Goal: Task Accomplishment & Management: Manage account settings

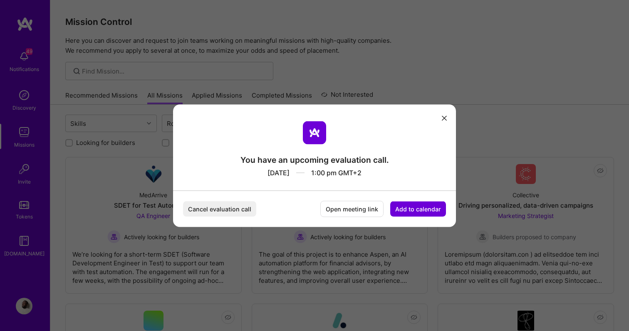
click at [235, 208] on button "Cancel evaluation call" at bounding box center [219, 208] width 73 height 15
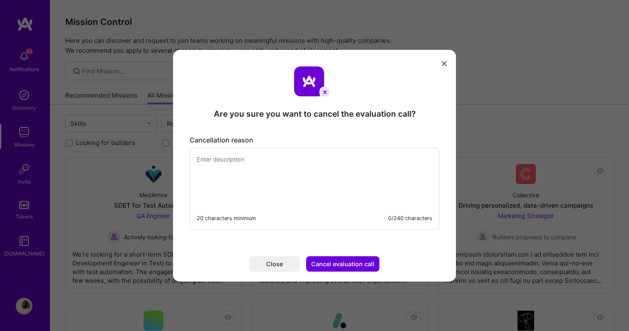
click at [347, 257] on button "Cancel evaluation call" at bounding box center [342, 264] width 73 height 15
click at [345, 262] on button "Cancel evaluation call" at bounding box center [342, 264] width 73 height 15
click at [334, 180] on textarea "modal" at bounding box center [314, 176] width 249 height 57
type textarea "Got home later than expected"
click at [363, 261] on button "Cancel evaluation call" at bounding box center [342, 264] width 73 height 15
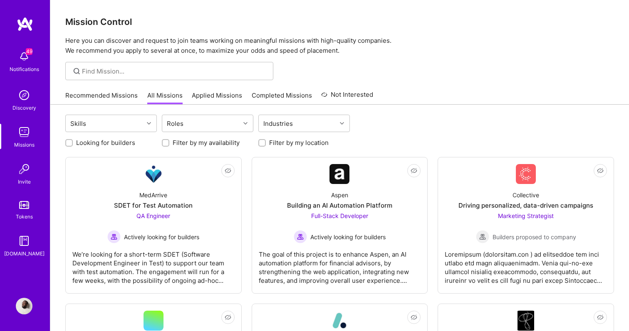
click at [114, 99] on link "Recommended Missions" at bounding box center [101, 98] width 72 height 14
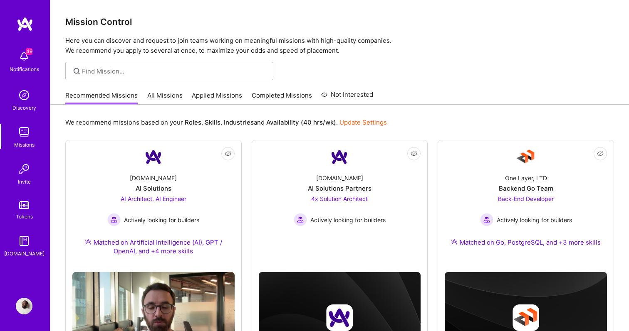
click at [28, 208] on img at bounding box center [24, 205] width 10 height 8
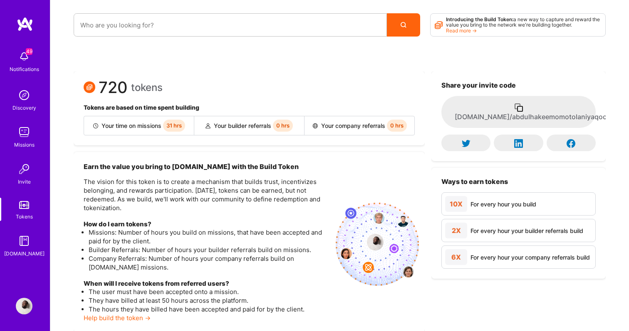
click at [29, 54] on span "49" at bounding box center [29, 51] width 7 height 7
